Goal: Transaction & Acquisition: Obtain resource

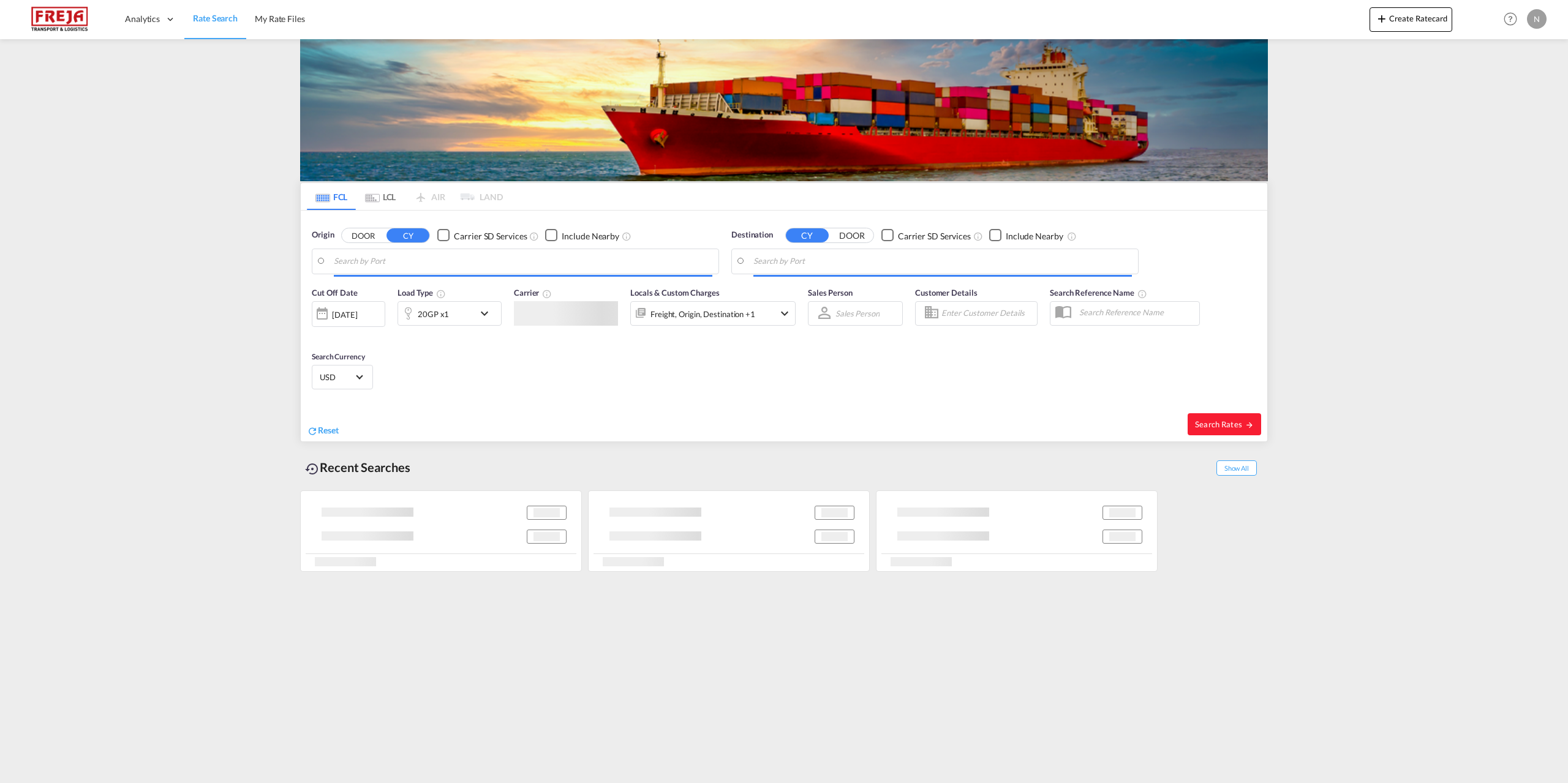
type input "[GEOGRAPHIC_DATA], DKFRC"
type input "[PERSON_NAME] ([PERSON_NAME]), [GEOGRAPHIC_DATA]"
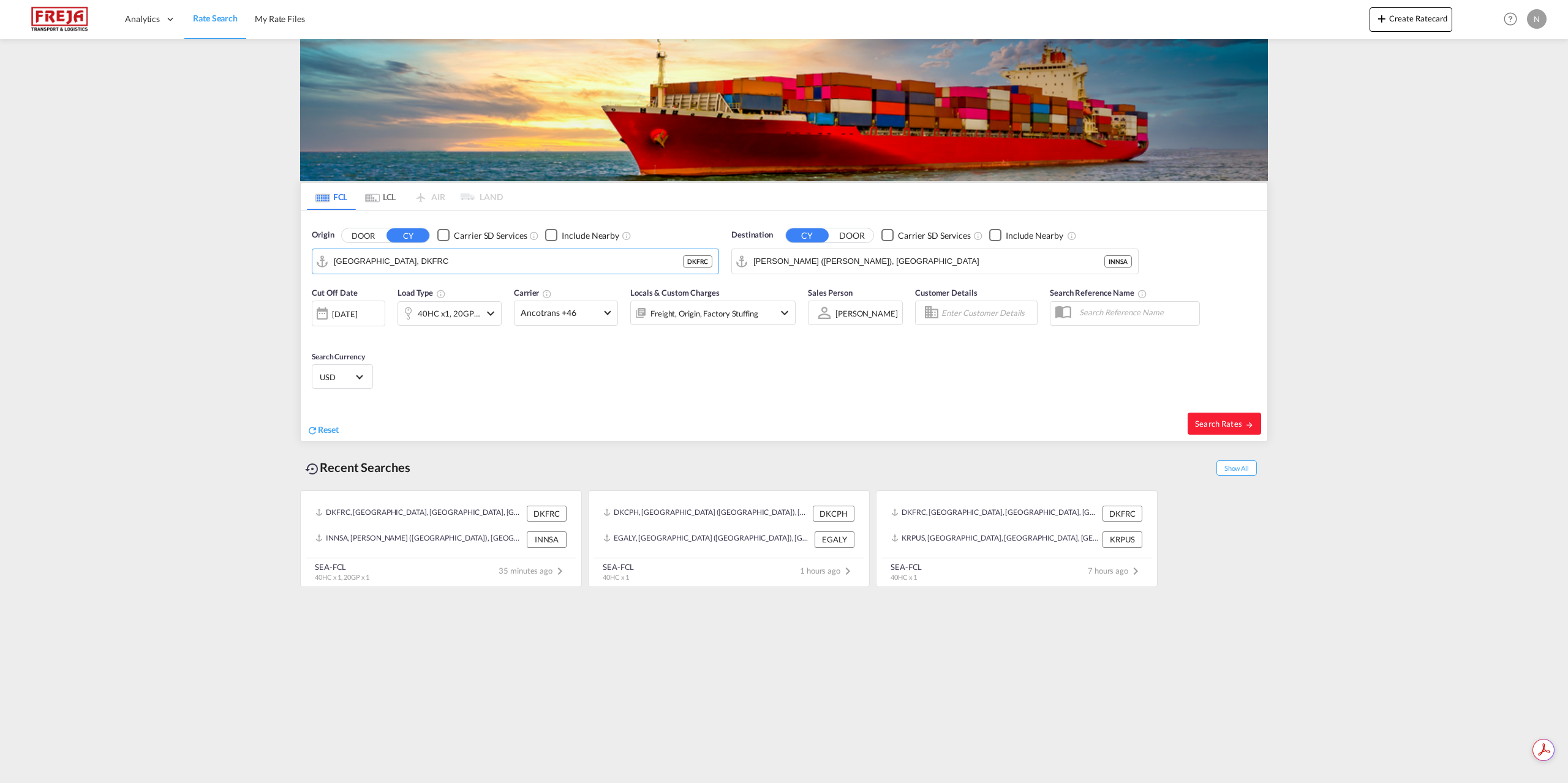
drag, startPoint x: 432, startPoint y: 269, endPoint x: 212, endPoint y: 273, distance: 220.0
click at [212, 273] on md-content "Analytics Reports Dashboard Rate Search My Rate Files Create Ratecard Help Reso…" at bounding box center [784, 392] width 1568 height 783
click at [452, 291] on div "Aarhu s Denmark DKAAR" at bounding box center [429, 295] width 233 height 37
type input "[GEOGRAPHIC_DATA], [GEOGRAPHIC_DATA]"
click at [878, 263] on input "[PERSON_NAME] ([PERSON_NAME]), [GEOGRAPHIC_DATA]" at bounding box center [943, 261] width 379 height 19
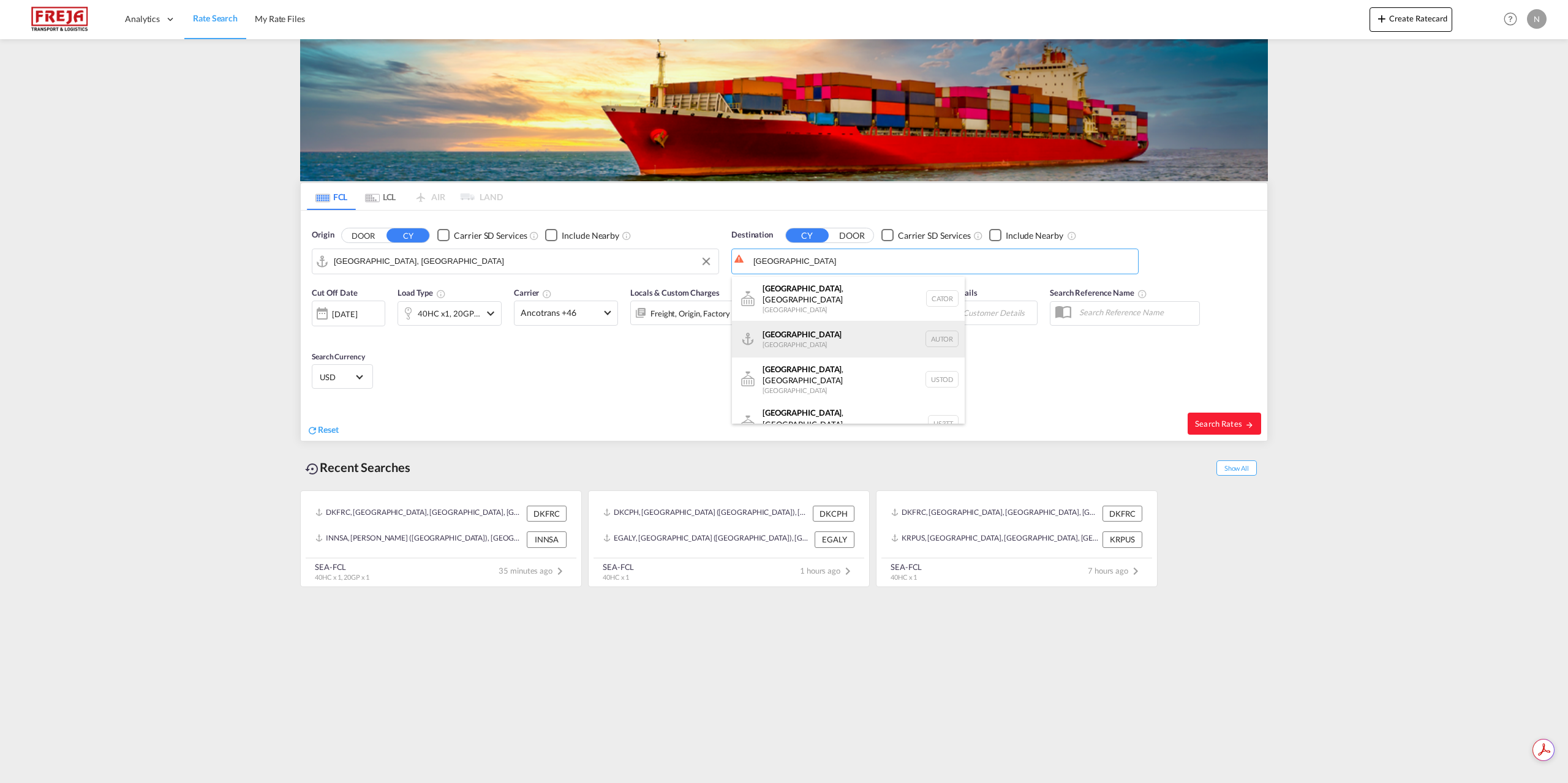
click at [827, 329] on div "[GEOGRAPHIC_DATA] [GEOGRAPHIC_DATA] AUTOR" at bounding box center [848, 339] width 233 height 37
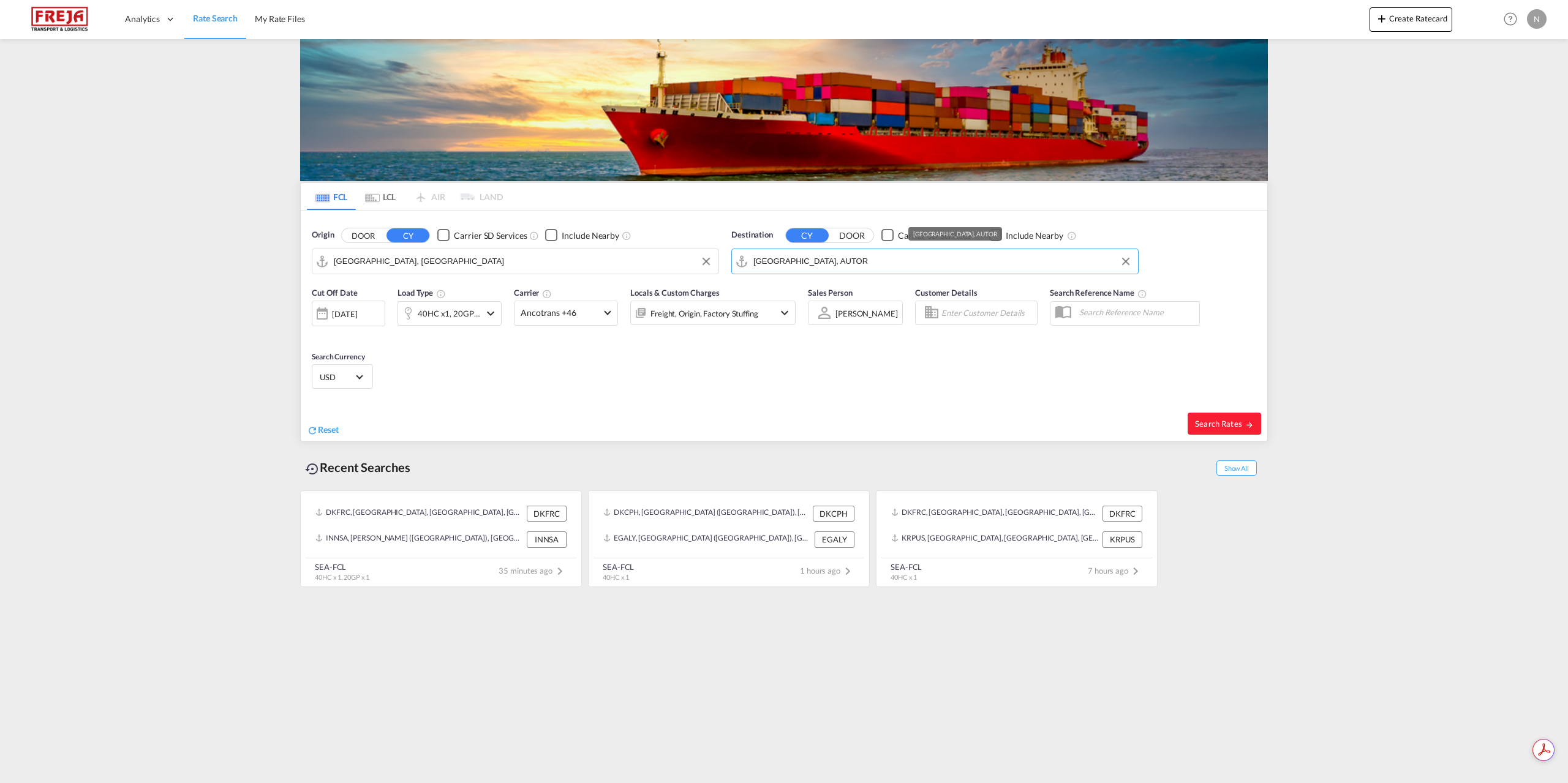
click at [847, 255] on input "[GEOGRAPHIC_DATA], AUTOR" at bounding box center [943, 261] width 379 height 19
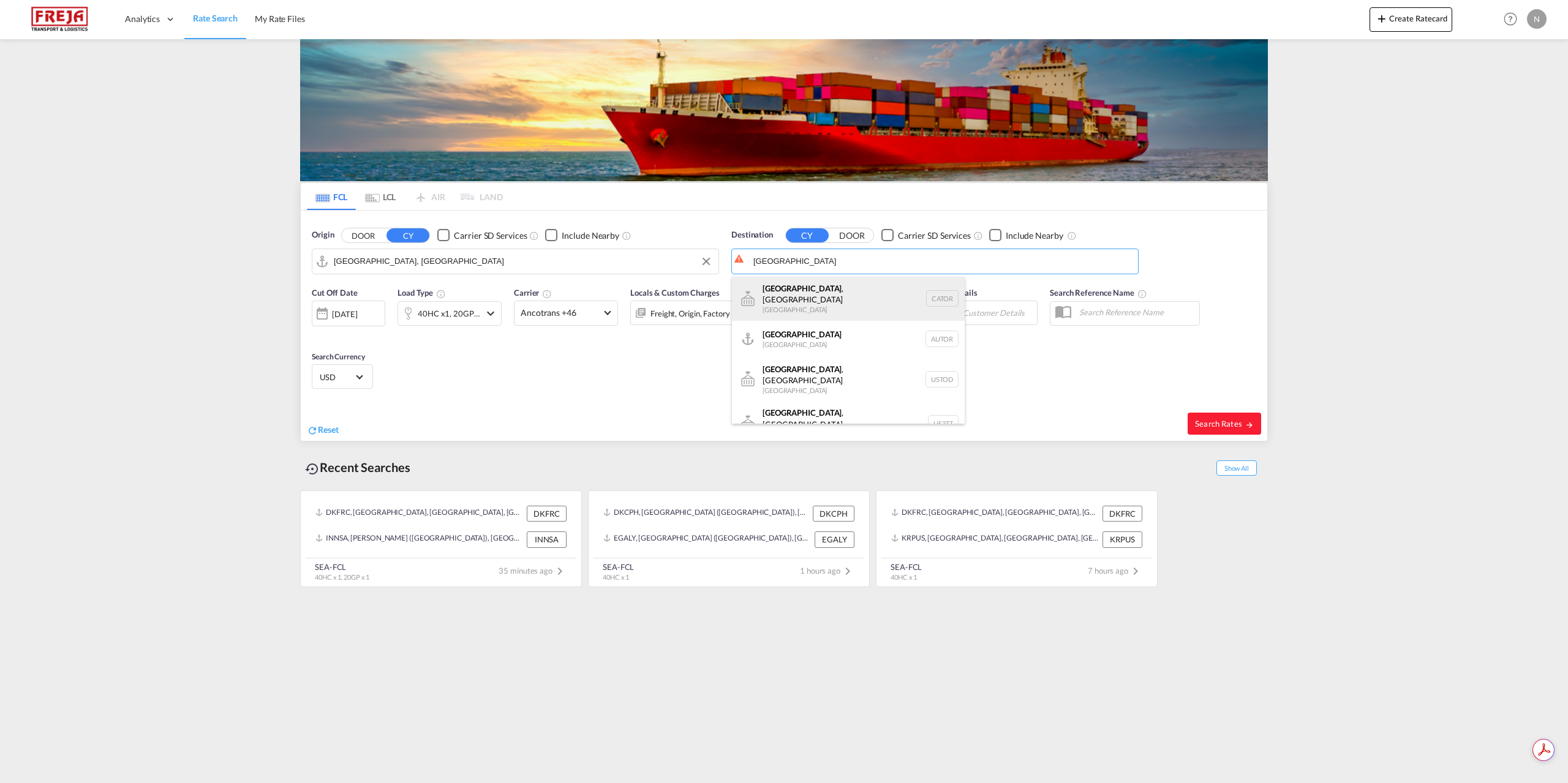
click at [808, 292] on div "[GEOGRAPHIC_DATA] , ON [GEOGRAPHIC_DATA] CATOR" at bounding box center [848, 298] width 233 height 44
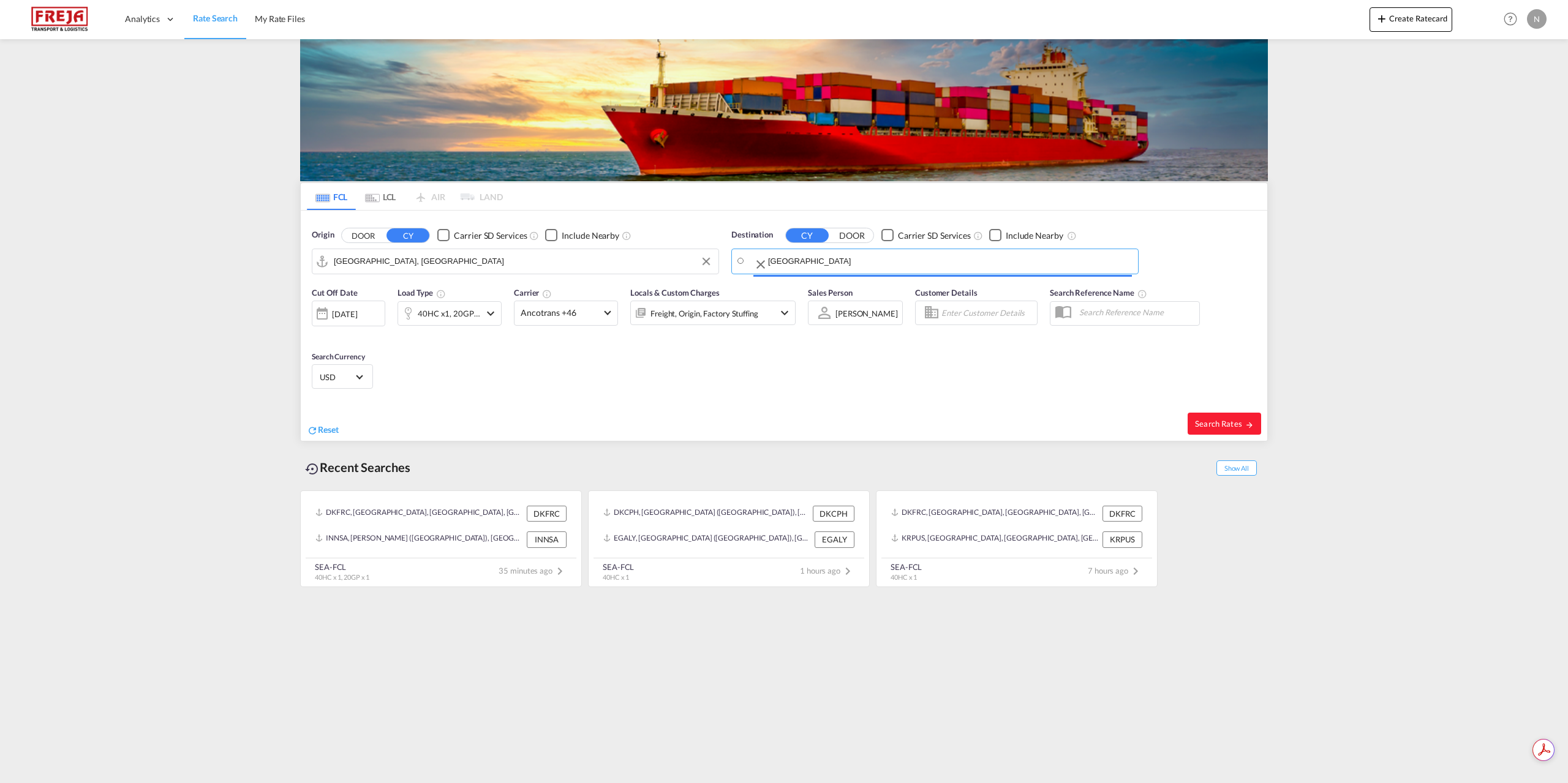
type input "[GEOGRAPHIC_DATA], [GEOGRAPHIC_DATA], CATOR"
click at [458, 315] on div "40HC x1, 20GP x1" at bounding box center [449, 313] width 62 height 17
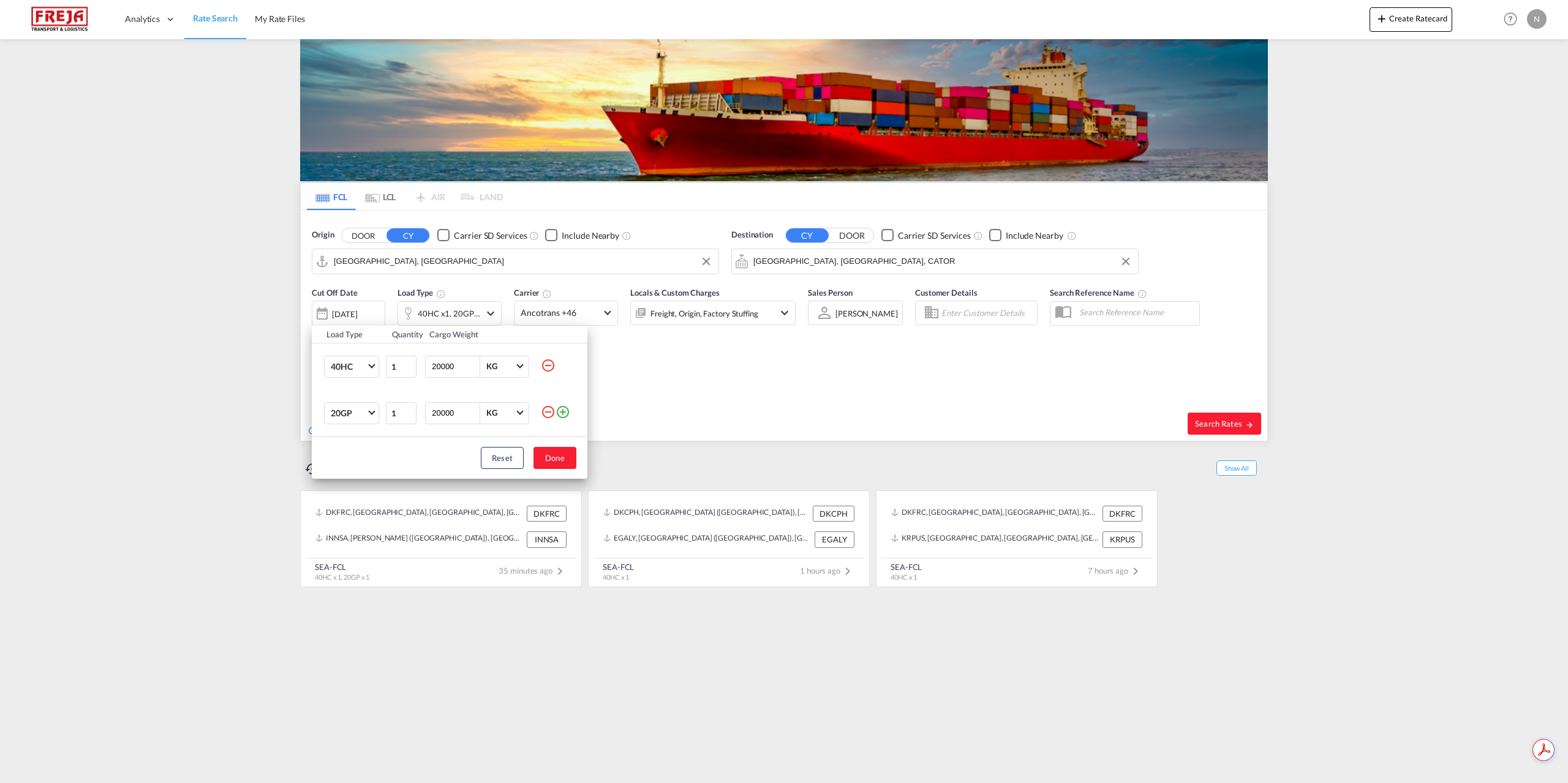
click at [546, 368] on md-icon "icon-minus-circle-outline" at bounding box center [548, 365] width 15 height 15
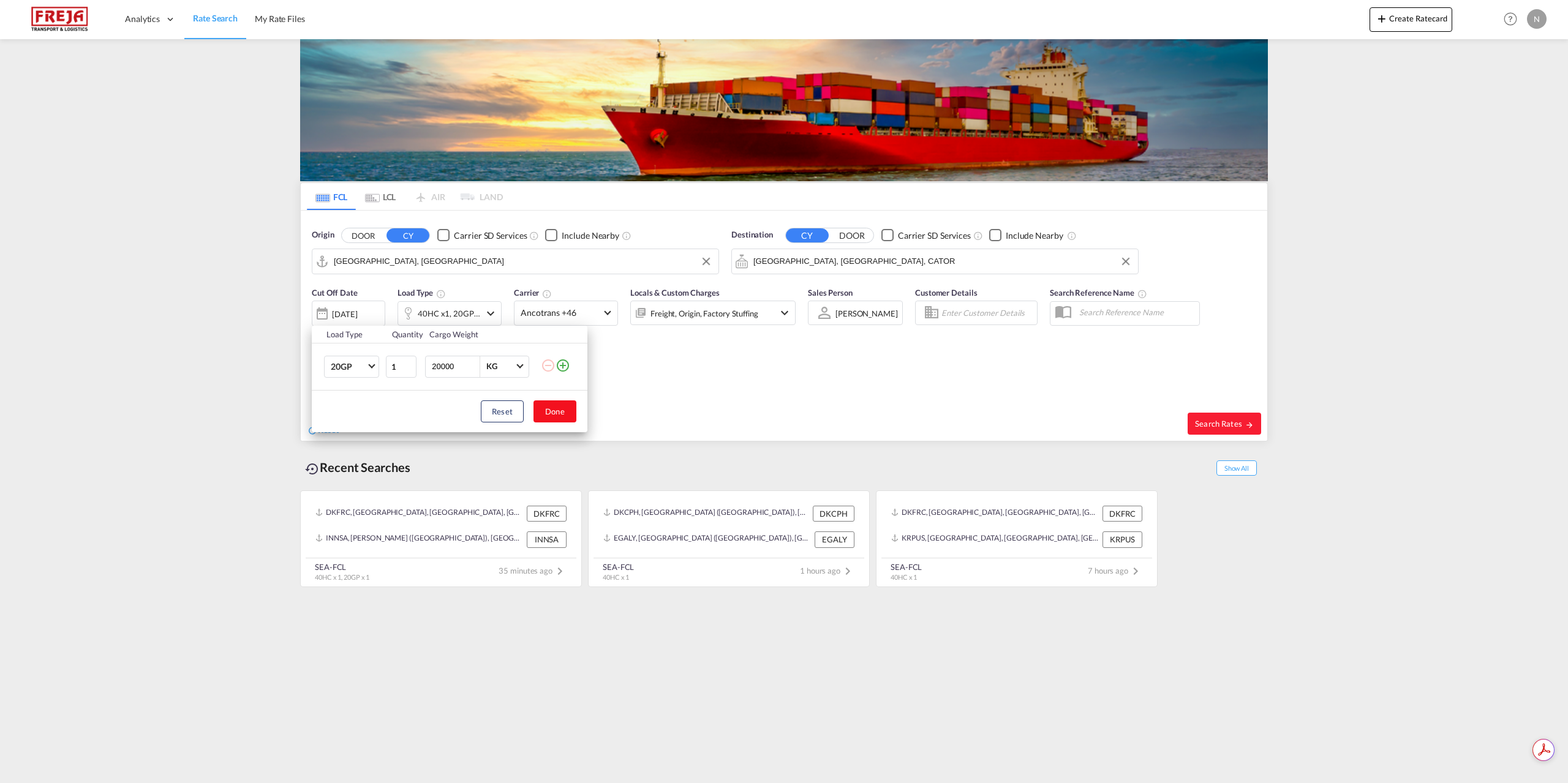
click at [562, 405] on button "Done" at bounding box center [555, 411] width 43 height 22
click at [572, 327] on div "Cut Off Date [DATE] [DATE] Load Type 20GP x1 Carrier Ancotrans +46 Online Rates…" at bounding box center [554, 313] width 484 height 51
click at [573, 322] on md-select-value "Ancotrans +46" at bounding box center [565, 313] width 103 height 24
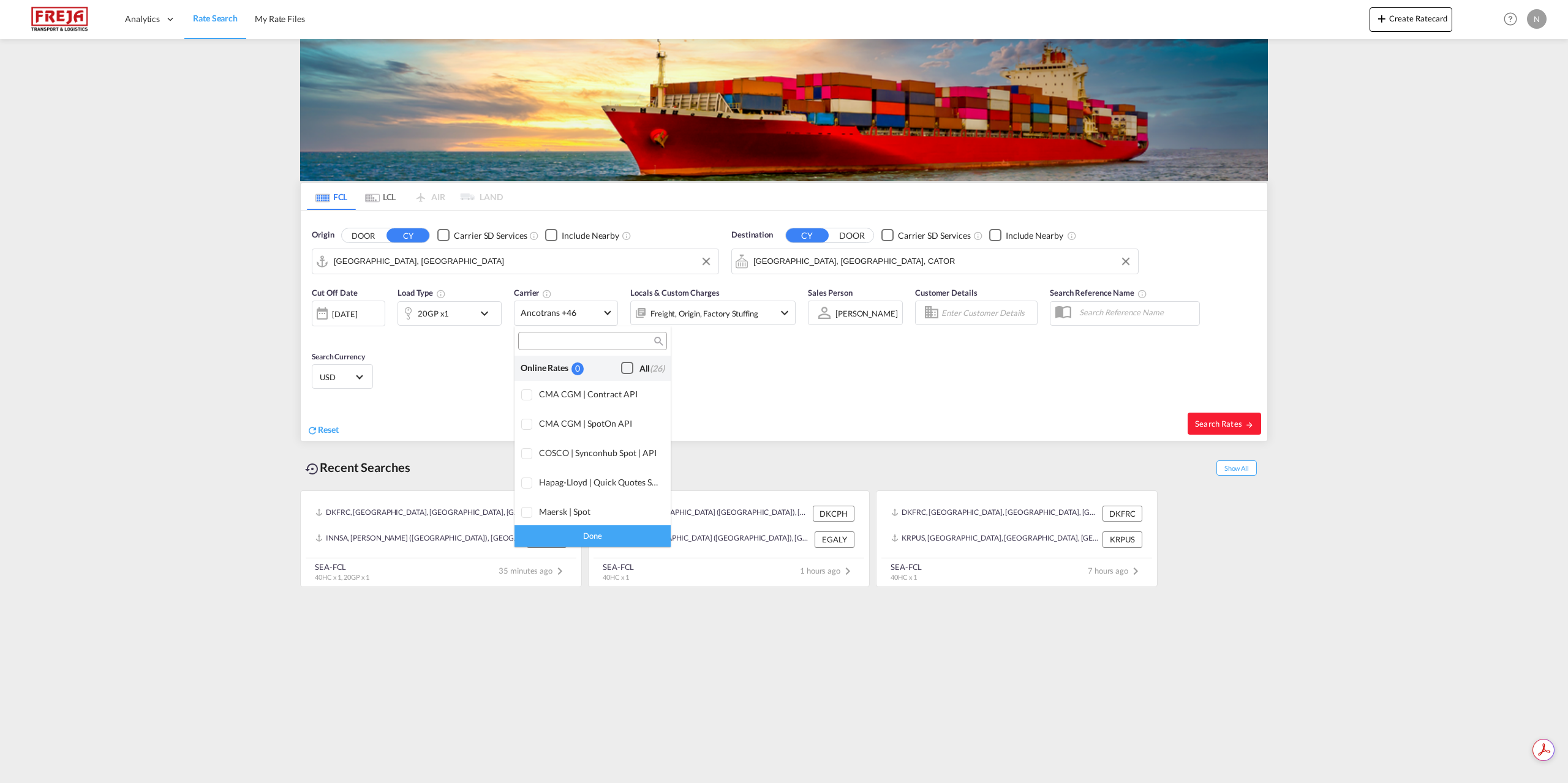
click at [621, 370] on div "Checkbox No Ink" at bounding box center [627, 368] width 12 height 12
click at [599, 532] on div "Done" at bounding box center [592, 536] width 156 height 21
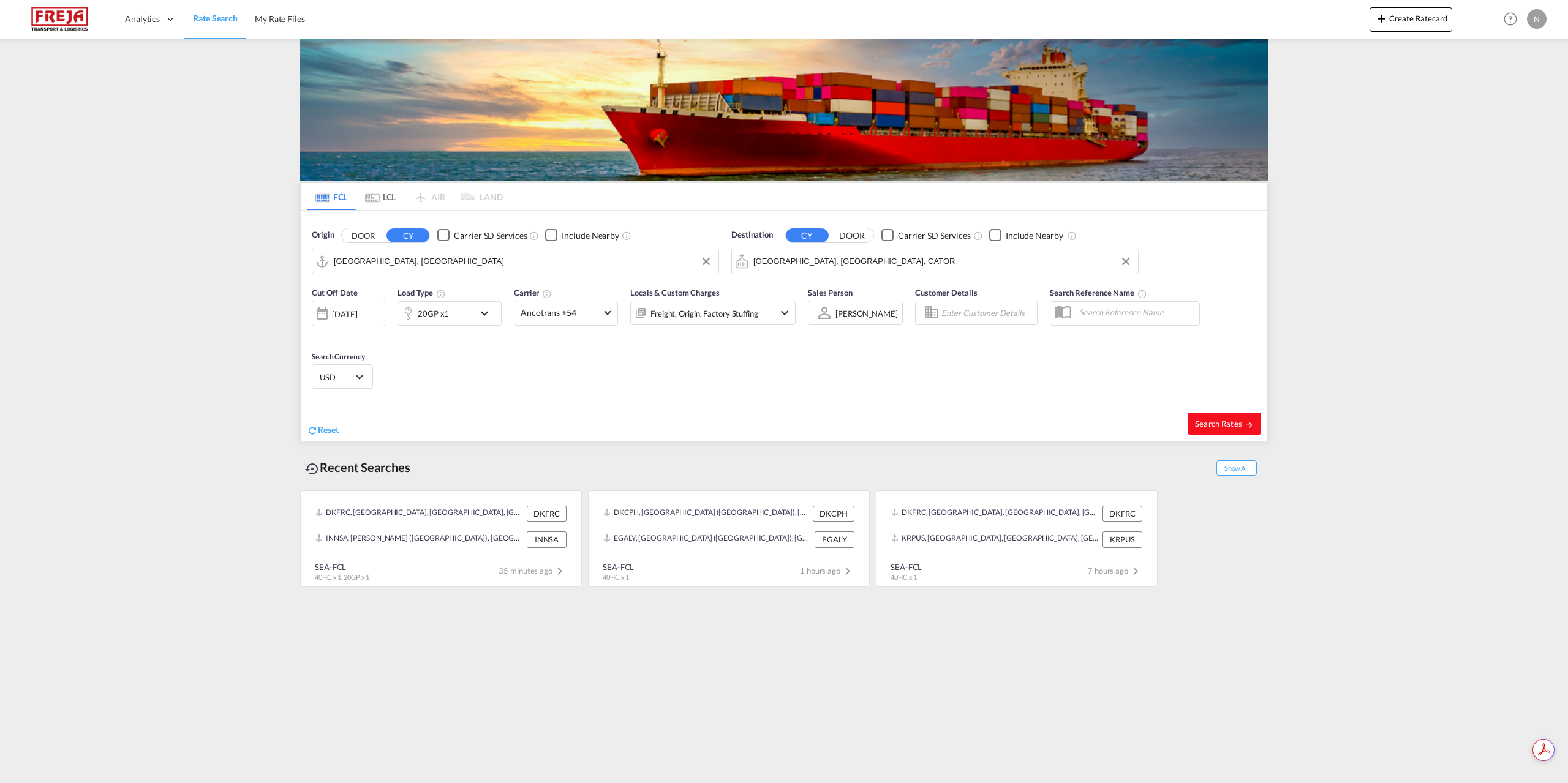
click at [1214, 423] on span "Search Rates" at bounding box center [1225, 424] width 59 height 10
type input "DKAAR to CATOR / [DATE]"
